Goal: Answer question/provide support: Share knowledge or assist other users

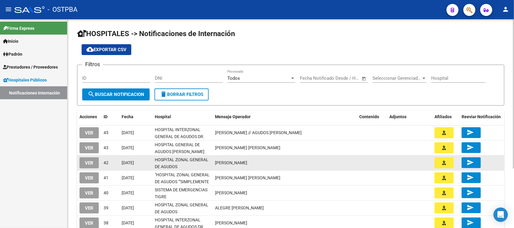
click at [472, 161] on mat-icon "send" at bounding box center [469, 162] width 7 height 7
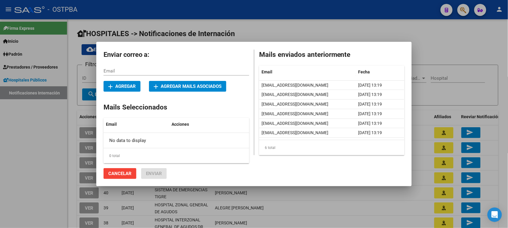
click at [334, 29] on div at bounding box center [254, 114] width 508 height 228
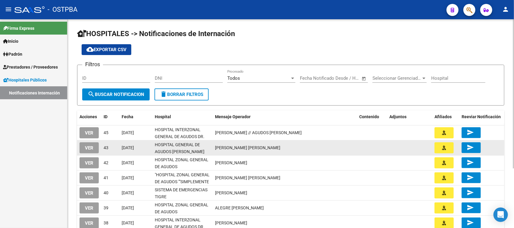
click at [475, 147] on span "send" at bounding box center [470, 147] width 9 height 5
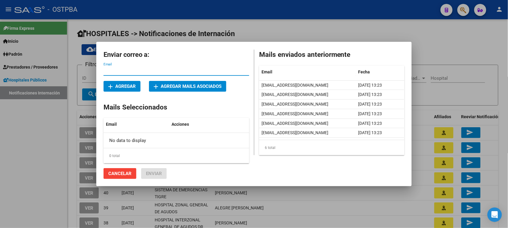
click at [340, 21] on div at bounding box center [254, 114] width 508 height 228
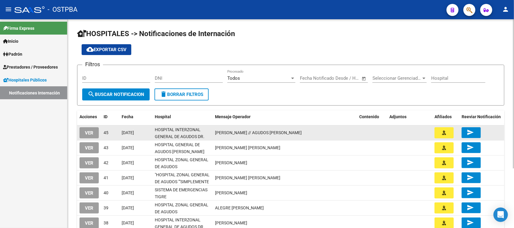
click at [475, 130] on span "send" at bounding box center [470, 132] width 9 height 5
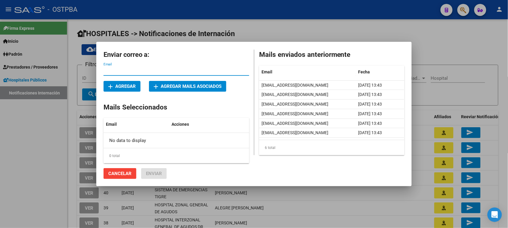
click at [288, 33] on div at bounding box center [254, 114] width 508 height 228
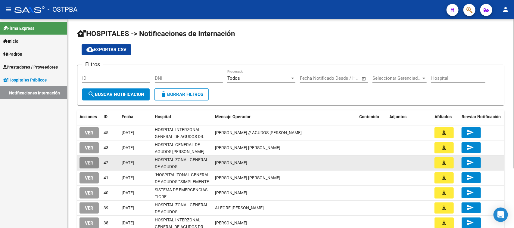
click at [94, 163] on button "VER" at bounding box center [88, 162] width 19 height 11
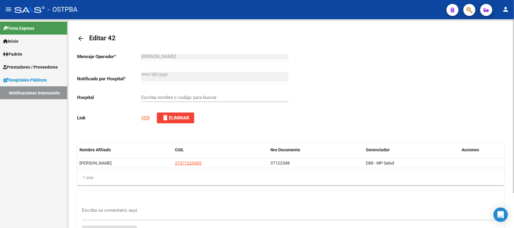
type input "HOSPITAL ZONAL GENERAL DE AGUDOS [GEOGRAPHIC_DATA]"
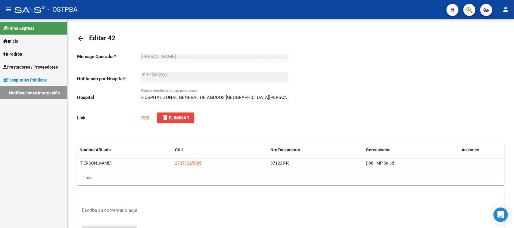
click at [30, 90] on link "Notificaciones Internación" at bounding box center [33, 92] width 67 height 13
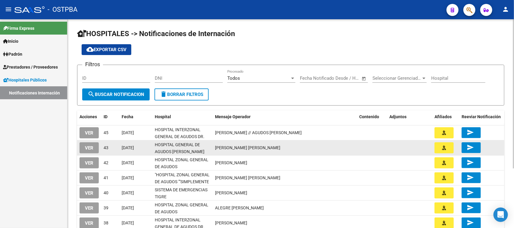
scroll to position [8, 0]
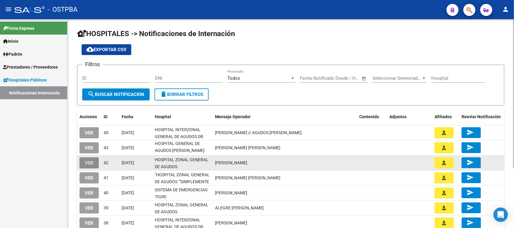
click at [94, 165] on button "VER" at bounding box center [88, 162] width 19 height 11
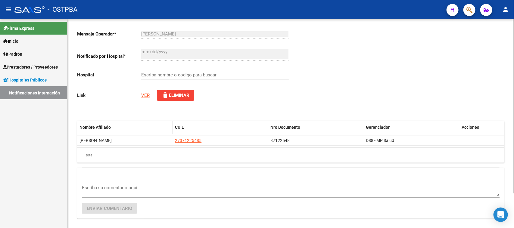
scroll to position [42, 0]
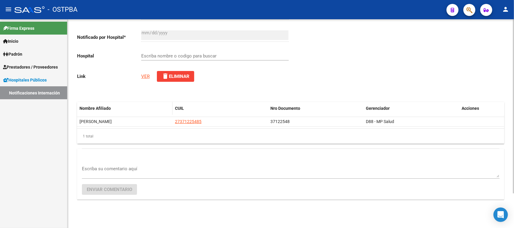
type input "HOSPITAL ZONAL GENERAL DE AGUDOS [GEOGRAPHIC_DATA][PERSON_NAME]"
click at [145, 75] on link "VER" at bounding box center [145, 76] width 8 height 5
click at [100, 164] on div "Escriba su comentario aquí" at bounding box center [290, 169] width 417 height 18
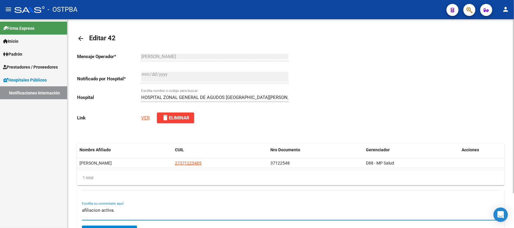
scroll to position [38, 0]
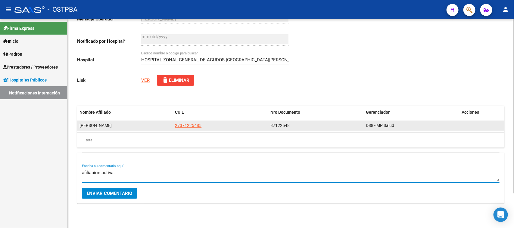
type textarea "afiliacion activa."
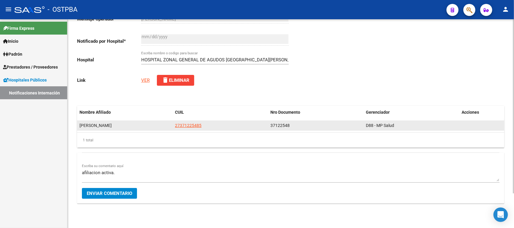
drag, startPoint x: 205, startPoint y: 125, endPoint x: 163, endPoint y: 125, distance: 42.4
click at [163, 125] on div "MONZON YESICA JACQUELINE 27371225485 37122548 D88 - MP Salud" at bounding box center [290, 126] width 427 height 10
copy div "27371225485"
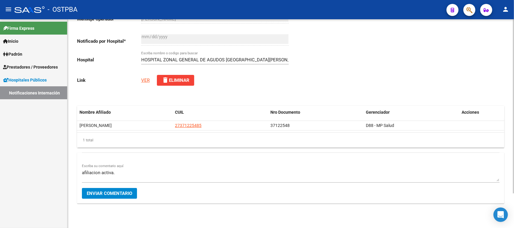
click at [119, 197] on button "Enviar comentario" at bounding box center [109, 193] width 55 height 11
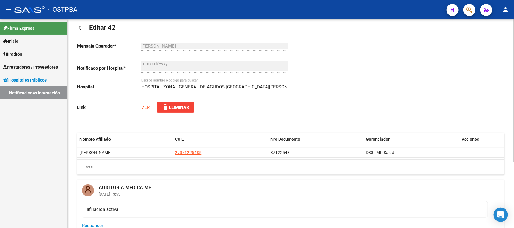
scroll to position [0, 0]
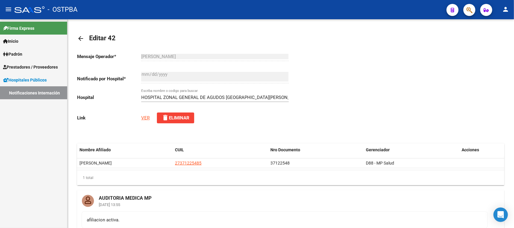
click at [47, 92] on link "Notificaciones Internación" at bounding box center [33, 92] width 67 height 13
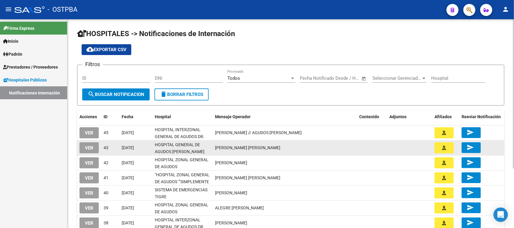
click at [94, 148] on button "VER" at bounding box center [88, 147] width 19 height 11
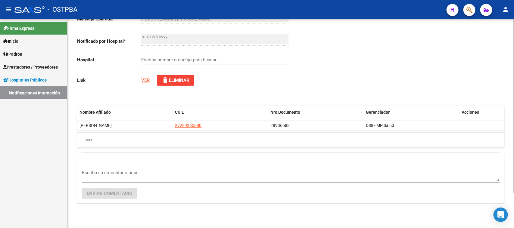
type input "HOSPITAL GENERAL DE AGUDOS [PERSON_NAME]"
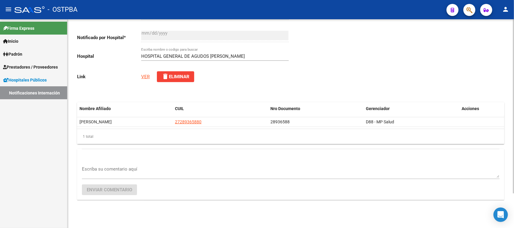
scroll to position [42, 0]
click at [142, 76] on div "Mensaje Operador * GOMEZ , MARIA ISABEL Ingresar el texto Notificado por Hospit…" at bounding box center [184, 47] width 214 height 80
click at [143, 76] on link "VER" at bounding box center [145, 76] width 8 height 5
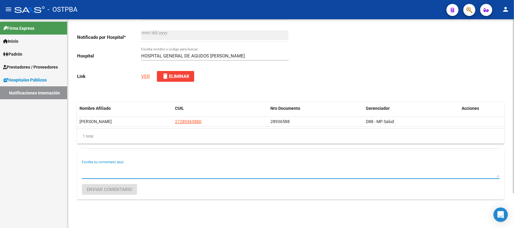
click at [128, 166] on textarea "Escriba su comentario aquí" at bounding box center [290, 172] width 417 height 12
type textarea "afiliacion activa-"
click at [122, 187] on span "Enviar comentario" at bounding box center [109, 189] width 45 height 5
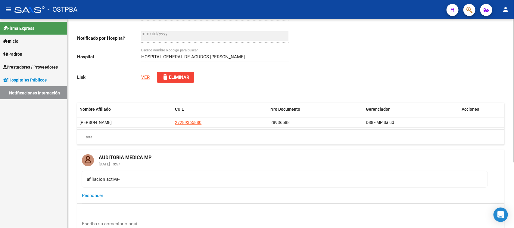
scroll to position [0, 0]
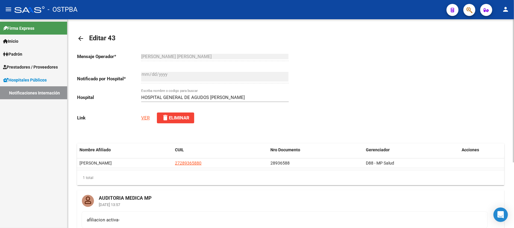
click at [147, 118] on link "VER" at bounding box center [145, 117] width 8 height 5
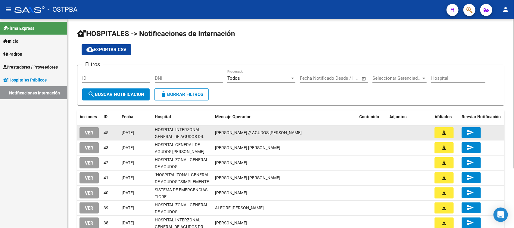
click at [83, 133] on button "VER" at bounding box center [88, 132] width 19 height 11
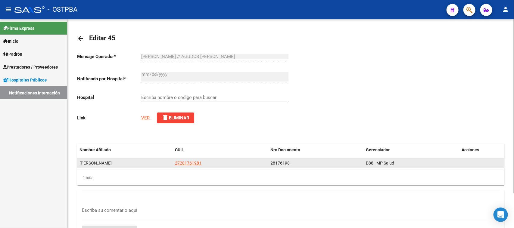
scroll to position [42, 0]
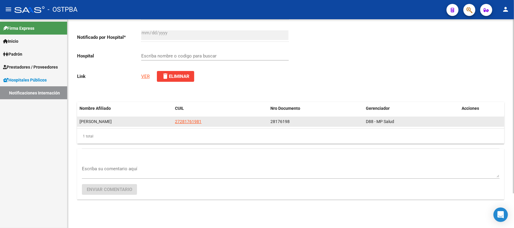
type input "HOSPITAL INTERZONAL GENERAL DE AGUDOS DR. FIORITO"
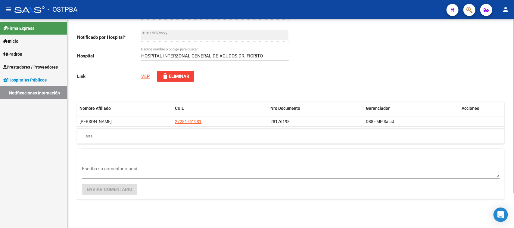
click at [145, 74] on link "VER" at bounding box center [145, 76] width 8 height 5
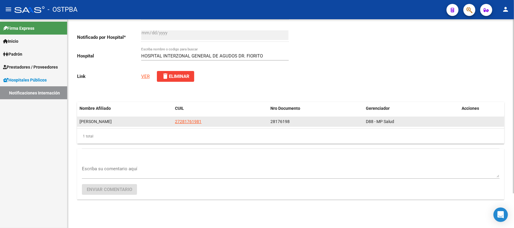
drag, startPoint x: 175, startPoint y: 120, endPoint x: 203, endPoint y: 122, distance: 28.1
click at [203, 122] on div "27281761981" at bounding box center [220, 121] width 91 height 7
copy span "27281761981"
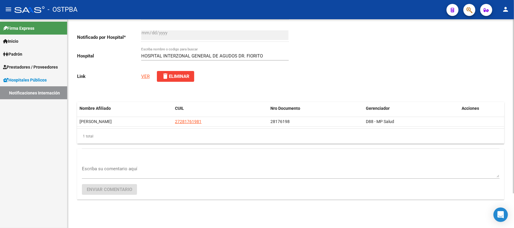
click at [134, 166] on textarea "Escriba su comentario aquí" at bounding box center [290, 172] width 417 height 12
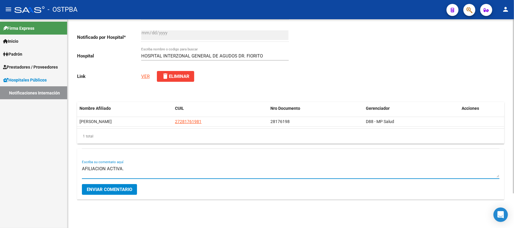
type textarea "AFILIACION ACTIVA."
click at [107, 190] on span "Enviar comentario" at bounding box center [109, 189] width 45 height 5
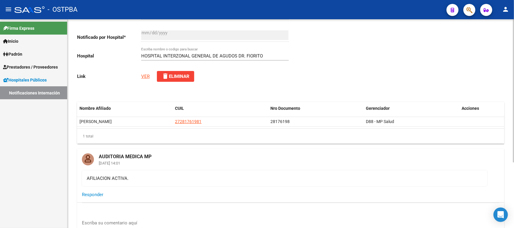
click at [147, 75] on link "VER" at bounding box center [145, 76] width 8 height 5
click at [54, 95] on link "Notificaciones Internación" at bounding box center [33, 92] width 67 height 13
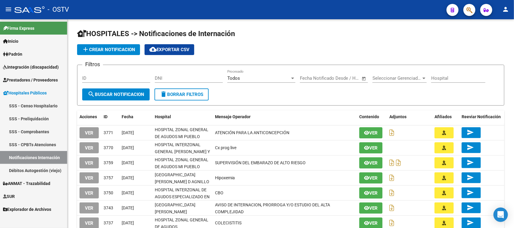
click at [45, 146] on link "SSS - CPBTs Atenciones" at bounding box center [33, 144] width 67 height 13
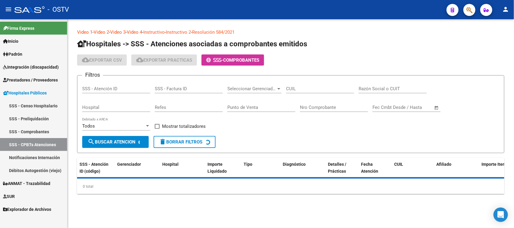
click at [48, 155] on link "Notificaciones Internación" at bounding box center [33, 157] width 67 height 13
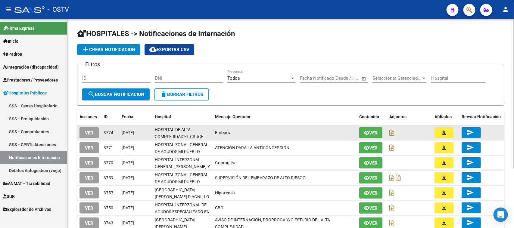
click at [471, 133] on mat-icon "send" at bounding box center [469, 132] width 7 height 7
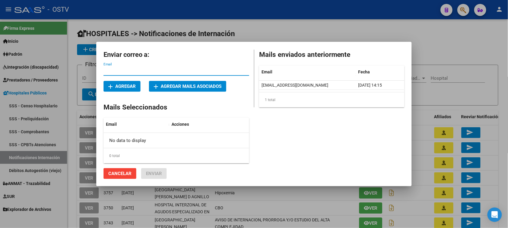
click at [432, 49] on div at bounding box center [254, 114] width 508 height 228
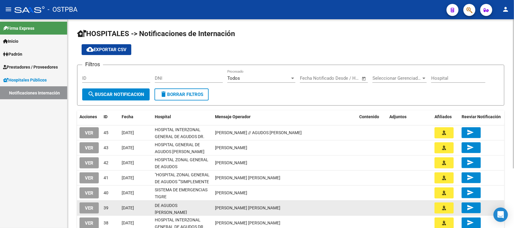
scroll to position [8, 0]
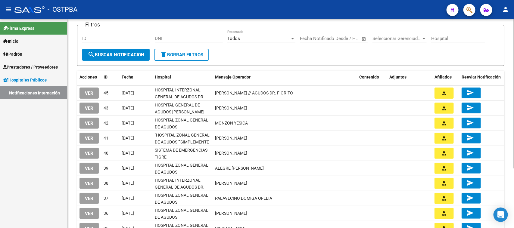
scroll to position [83, 0]
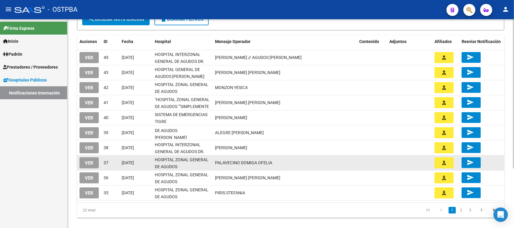
scroll to position [8, 0]
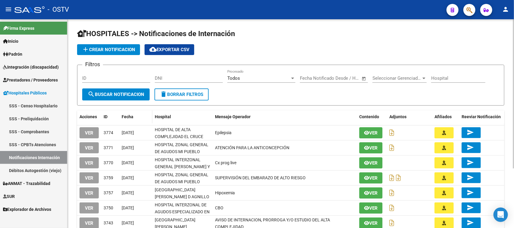
click at [126, 114] on span "Fecha" at bounding box center [128, 116] width 12 height 5
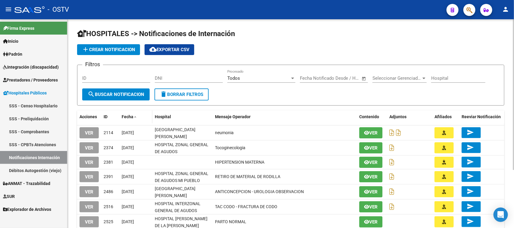
click at [126, 115] on span "Fecha" at bounding box center [128, 116] width 12 height 5
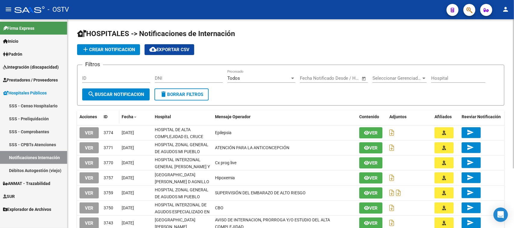
click at [108, 119] on datatable-header-cell "ID" at bounding box center [110, 116] width 18 height 13
click at [104, 115] on span "ID" at bounding box center [106, 116] width 4 height 5
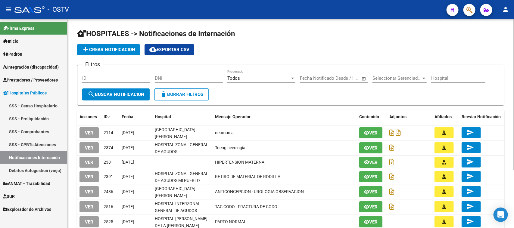
click at [104, 116] on span "ID" at bounding box center [106, 116] width 4 height 5
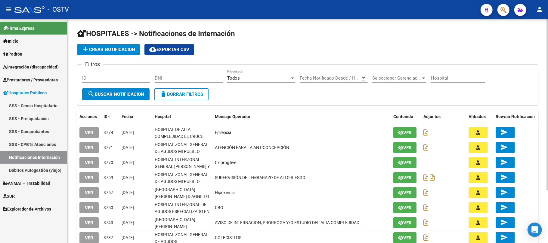
drag, startPoint x: 148, startPoint y: 2, endPoint x: 310, endPoint y: 46, distance: 168.0
click at [310, 46] on div "add Crear Notificacion cloud_download Exportar CSV" at bounding box center [307, 49] width 461 height 11
